Goal: Task Accomplishment & Management: Use online tool/utility

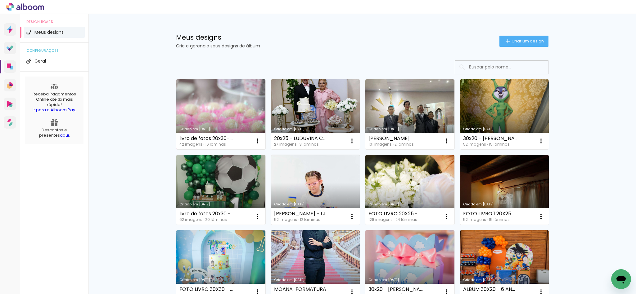
click at [212, 103] on link "Criado em [DATE]" at bounding box center [220, 114] width 89 height 70
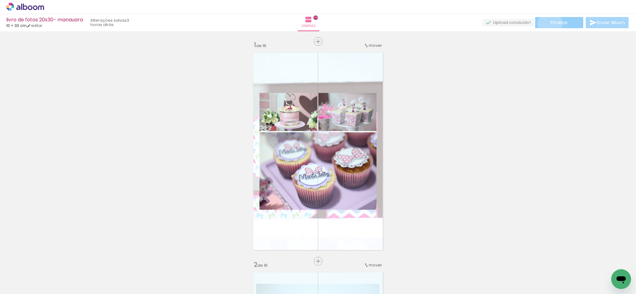
click at [550, 24] on span "Finalizar" at bounding box center [558, 22] width 17 height 4
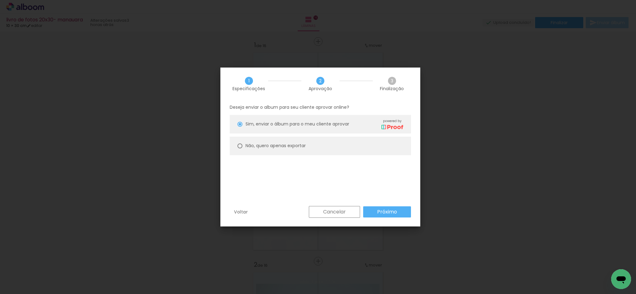
click at [0, 0] on slot "Não, quero apenas exportar" at bounding box center [0, 0] width 0 height 0
type paper-radio-button "on"
click at [0, 0] on paper-button "Próximo" at bounding box center [0, 0] width 0 height 0
type input "Alta, 300 DPI"
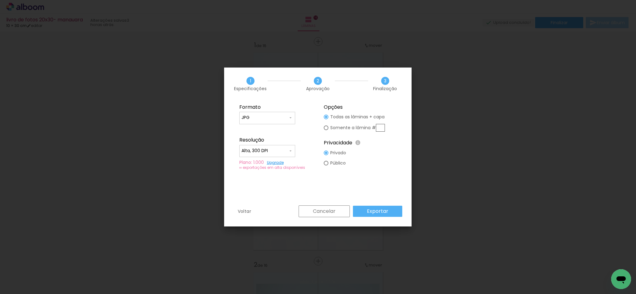
click at [0, 0] on paper-button "Exportar" at bounding box center [0, 0] width 0 height 0
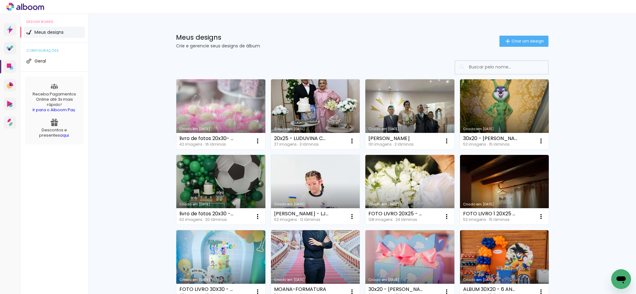
click at [226, 190] on link "Criado em [DATE]" at bounding box center [220, 190] width 89 height 70
